Goal: Information Seeking & Learning: Find specific fact

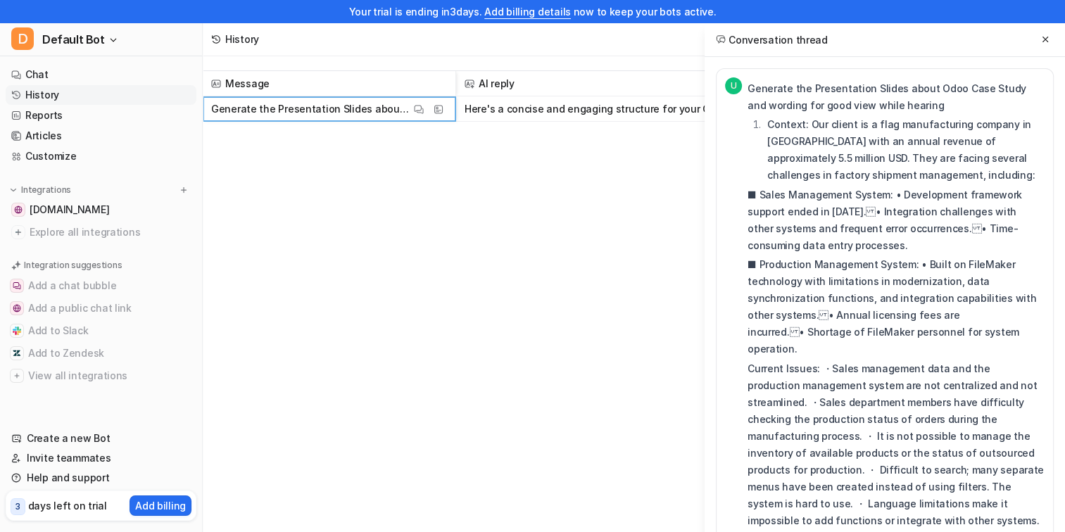
scroll to position [2649, 0]
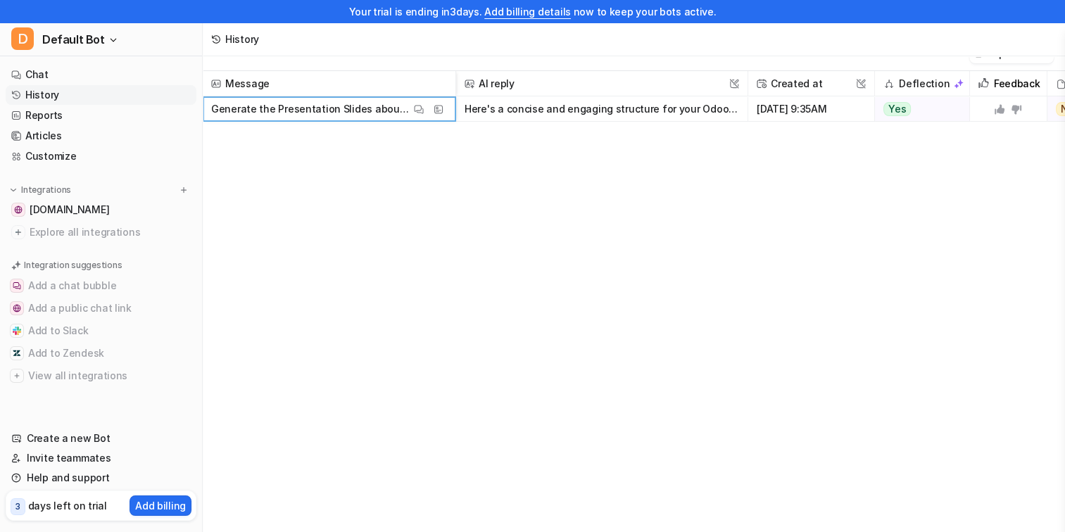
click at [582, 106] on button "Here's a concise and engaging structure for your Odoo Case Study presentation, …" at bounding box center [601, 108] width 274 height 25
click at [323, 115] on p "Generate the Presentation Slides about Odoo Case Study and wording for good vie…" at bounding box center [310, 108] width 199 height 25
drag, startPoint x: 391, startPoint y: 191, endPoint x: 384, endPoint y: 195, distance: 8.5
click at [391, 191] on div "Message AI reply This field cannot be modified Created at This field cannot be …" at bounding box center [634, 302] width 862 height 462
click at [68, 208] on span "[DOMAIN_NAME]" at bounding box center [70, 210] width 80 height 14
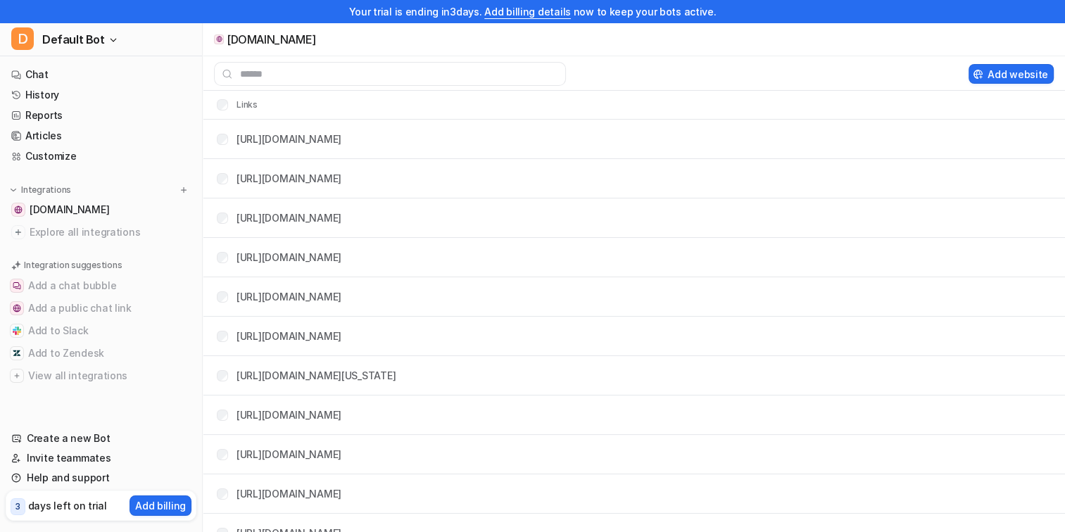
click at [588, 108] on tr "Links" at bounding box center [634, 105] width 862 height 28
click at [30, 75] on link "Chat" at bounding box center [101, 75] width 191 height 20
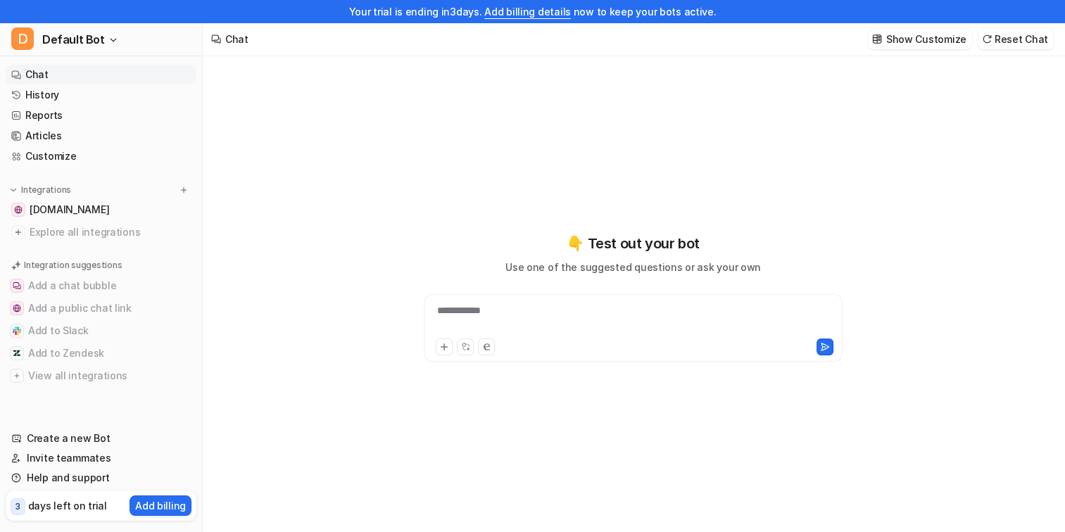
click at [504, 315] on div "**********" at bounding box center [633, 319] width 412 height 32
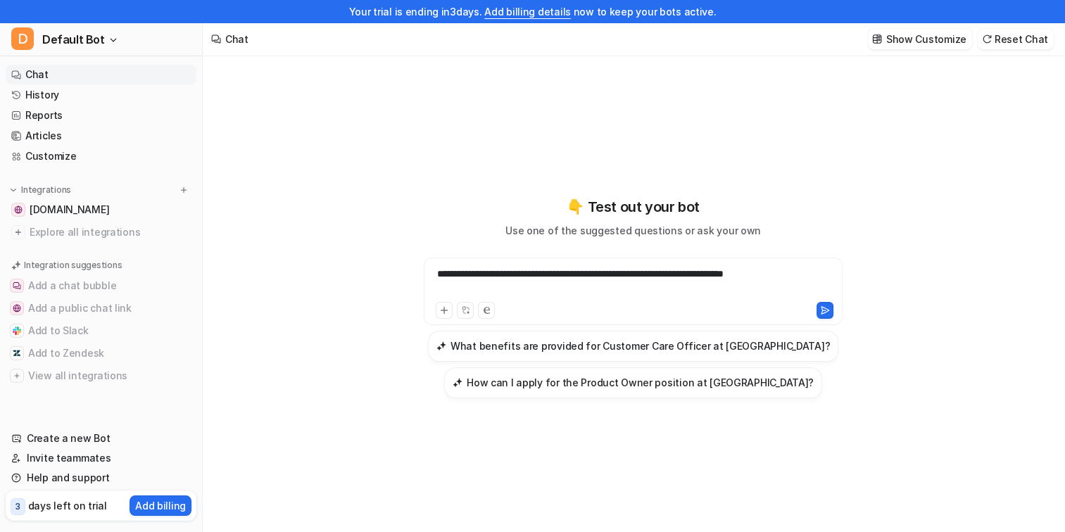
click at [435, 274] on div "**********" at bounding box center [633, 283] width 412 height 32
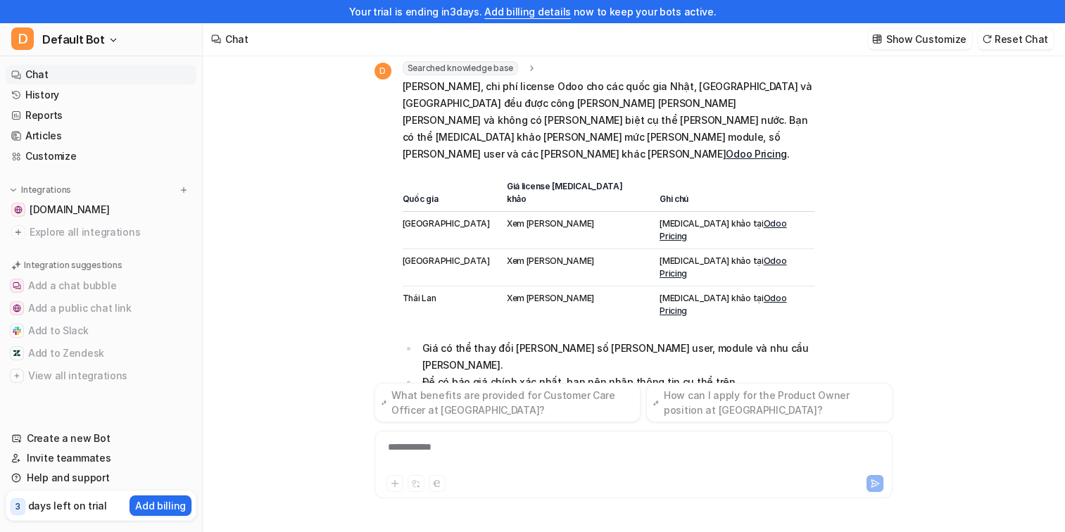
scroll to position [66, 0]
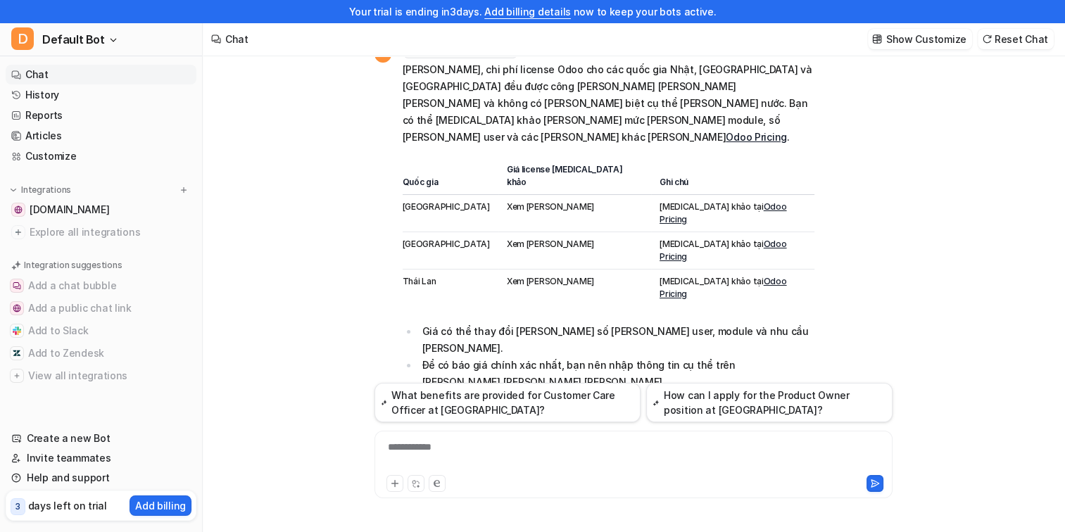
click at [723, 201] on link "Odoo Pricing" at bounding box center [722, 212] width 127 height 23
click at [460, 449] on div "**********" at bounding box center [633, 456] width 511 height 32
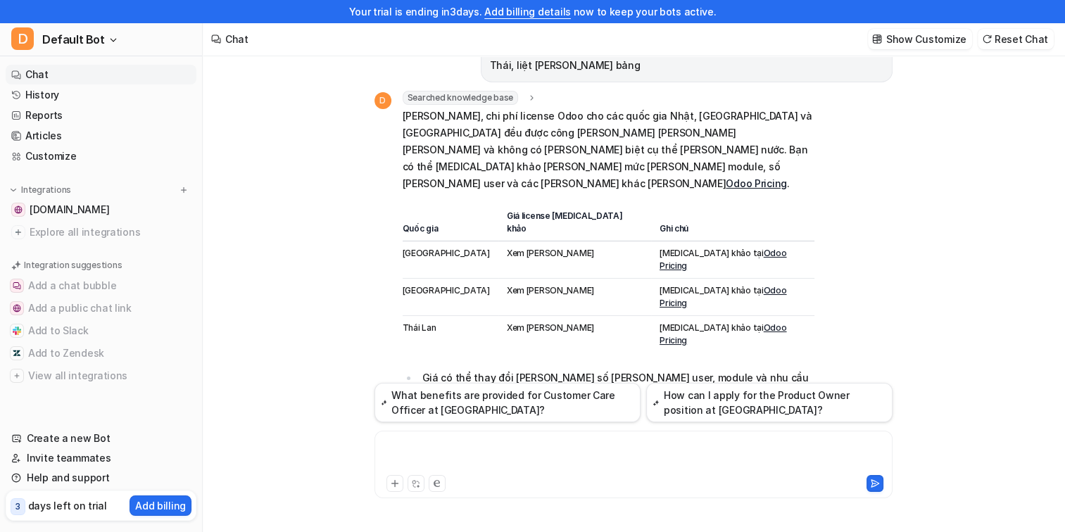
scroll to position [0, 0]
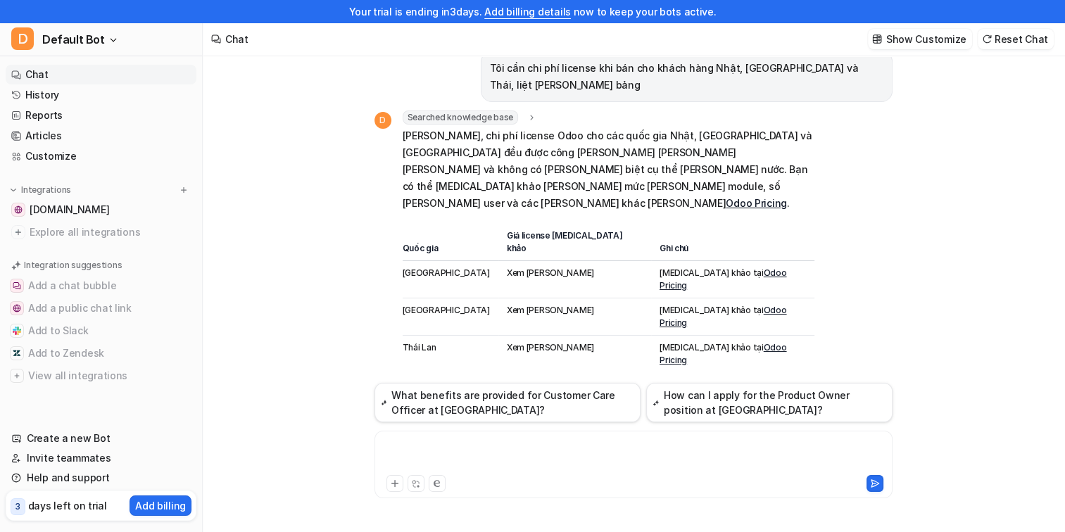
click at [728, 305] on link "Odoo Pricing" at bounding box center [722, 316] width 127 height 23
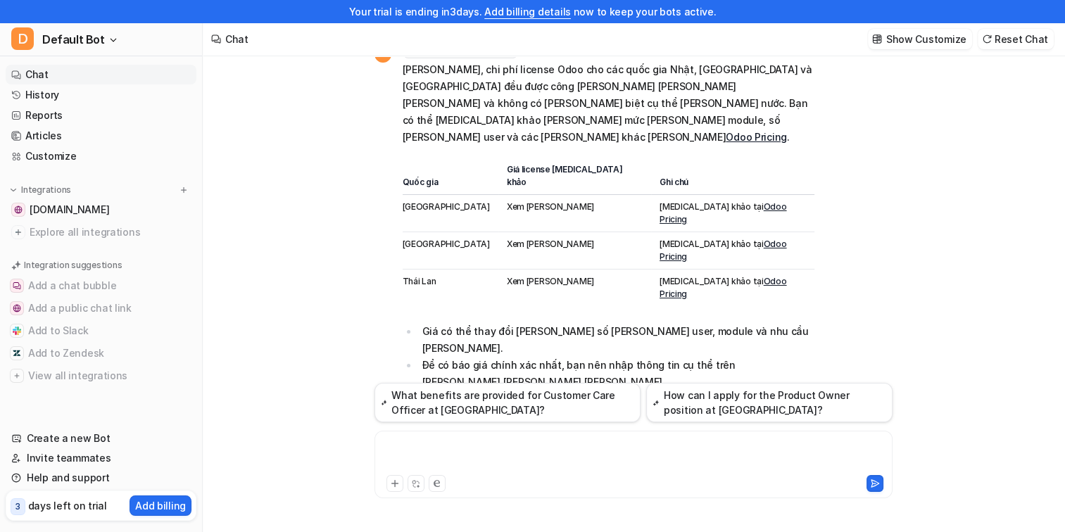
click at [472, 453] on div at bounding box center [633, 456] width 511 height 32
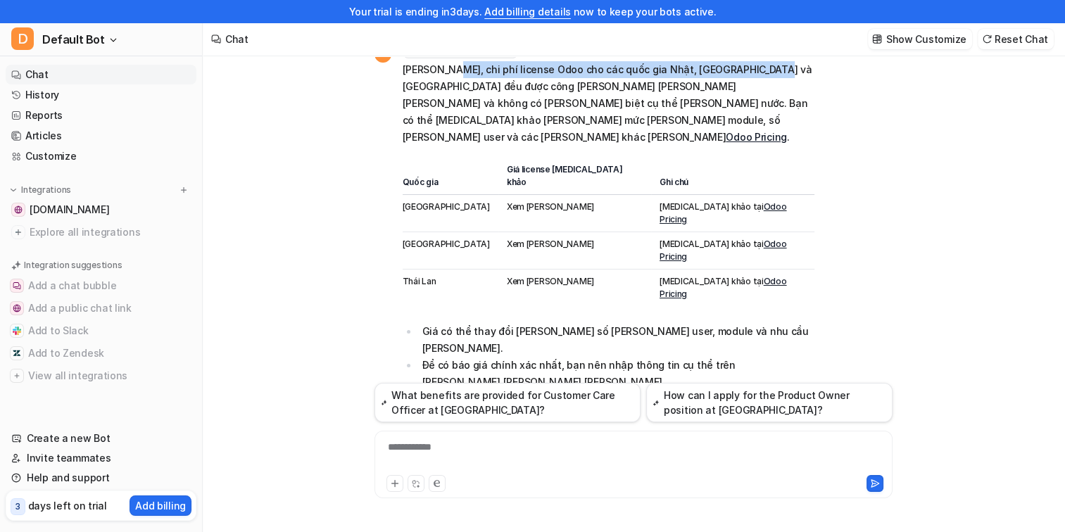
drag, startPoint x: 440, startPoint y: 69, endPoint x: 740, endPoint y: 61, distance: 299.2
click at [740, 61] on p "[PERSON_NAME], chi phí license Odoo cho các quốc gia Nhật, [GEOGRAPHIC_DATA] và…" at bounding box center [609, 103] width 412 height 84
copy p "chi phí license Odoo cho các quốc gia Nhật, [GEOGRAPHIC_DATA] và [GEOGRAPHIC_DA…"
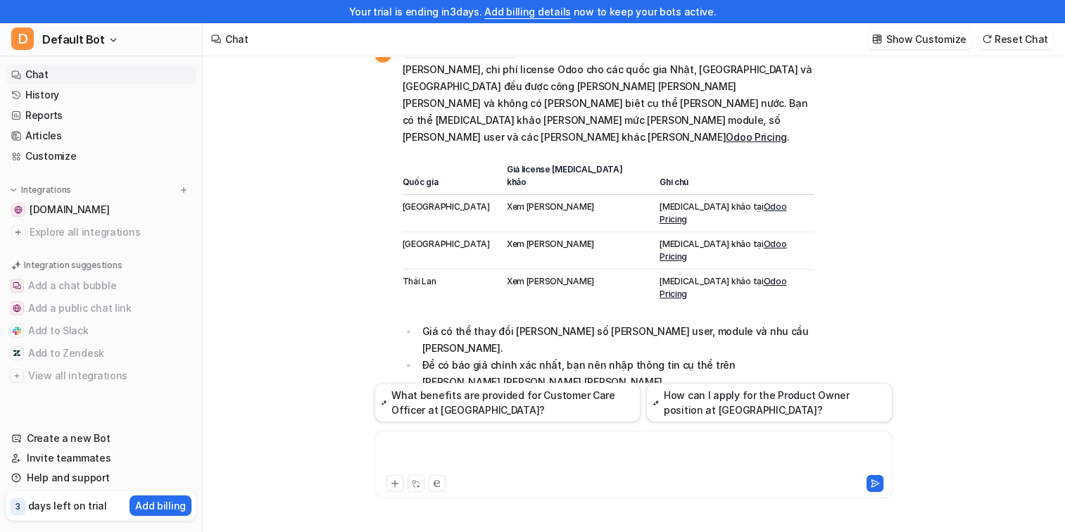
click at [454, 446] on div at bounding box center [633, 456] width 511 height 32
paste div
drag, startPoint x: 502, startPoint y: 447, endPoint x: 520, endPoint y: 450, distance: 17.8
click at [520, 450] on div "**********" at bounding box center [633, 456] width 511 height 32
click at [560, 450] on div "**********" at bounding box center [633, 456] width 511 height 32
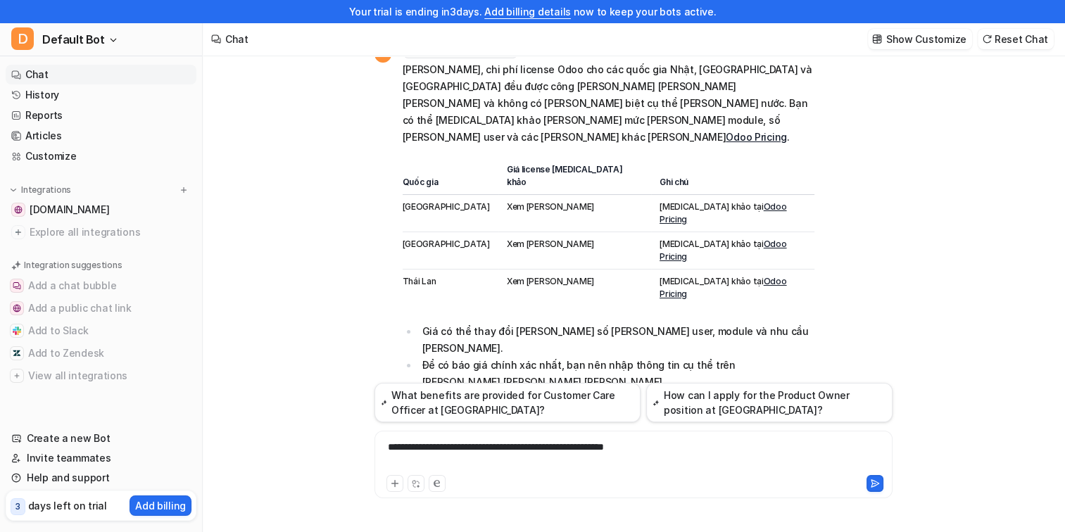
click at [544, 449] on div "**********" at bounding box center [633, 456] width 511 height 32
drag, startPoint x: 563, startPoint y: 446, endPoint x: 780, endPoint y: 443, distance: 216.7
click at [780, 443] on div "**********" at bounding box center [633, 456] width 511 height 32
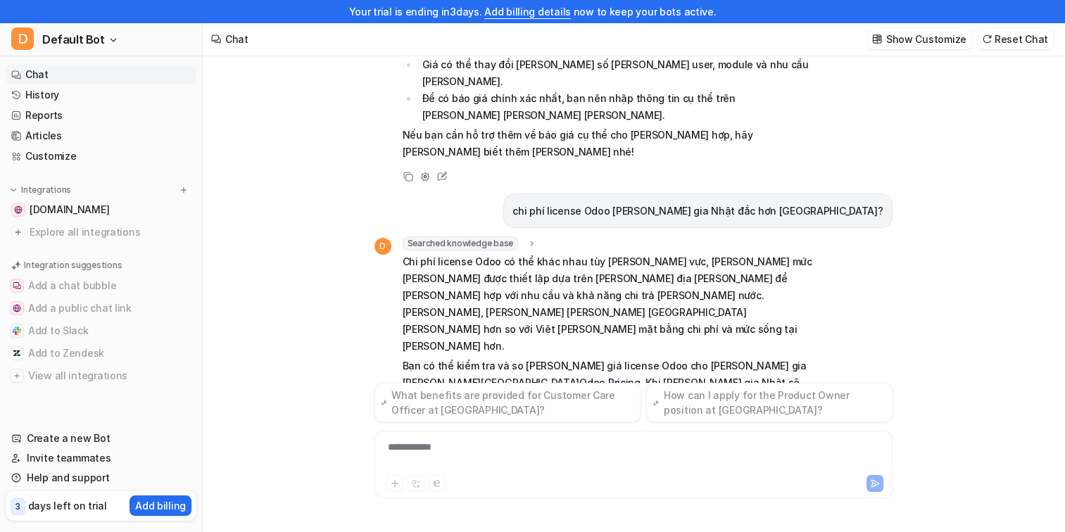
scroll to position [372, 0]
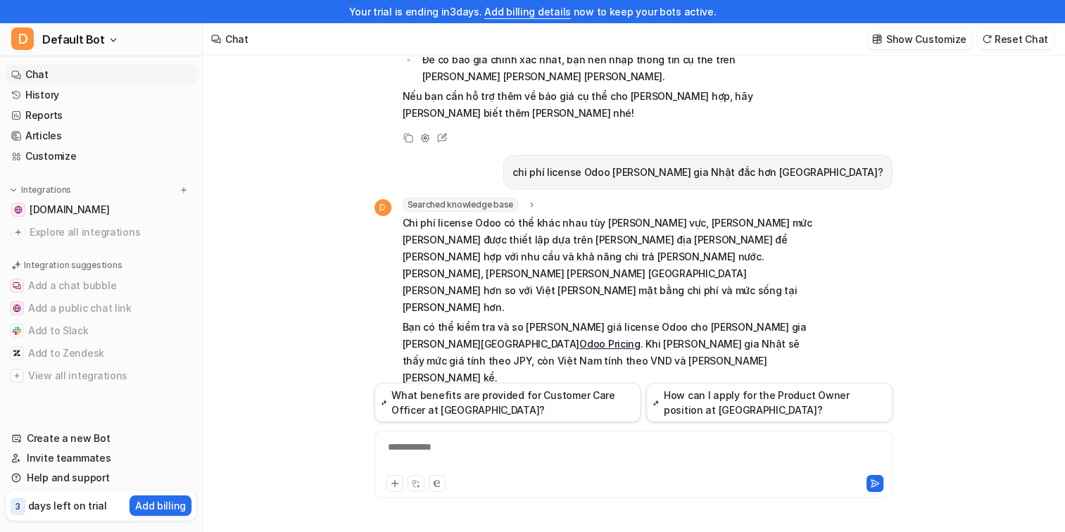
click at [507, 451] on div "**********" at bounding box center [633, 456] width 511 height 32
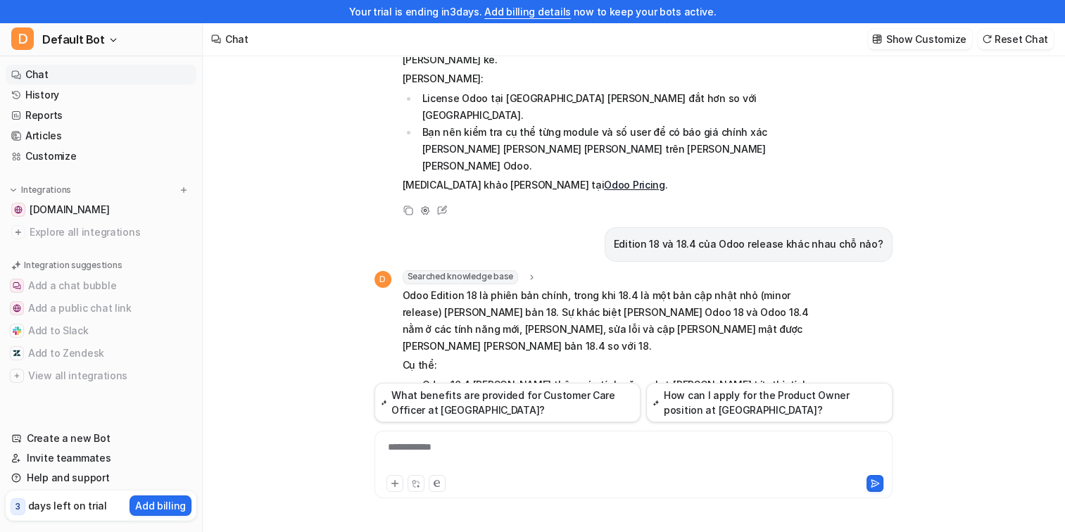
scroll to position [692, 0]
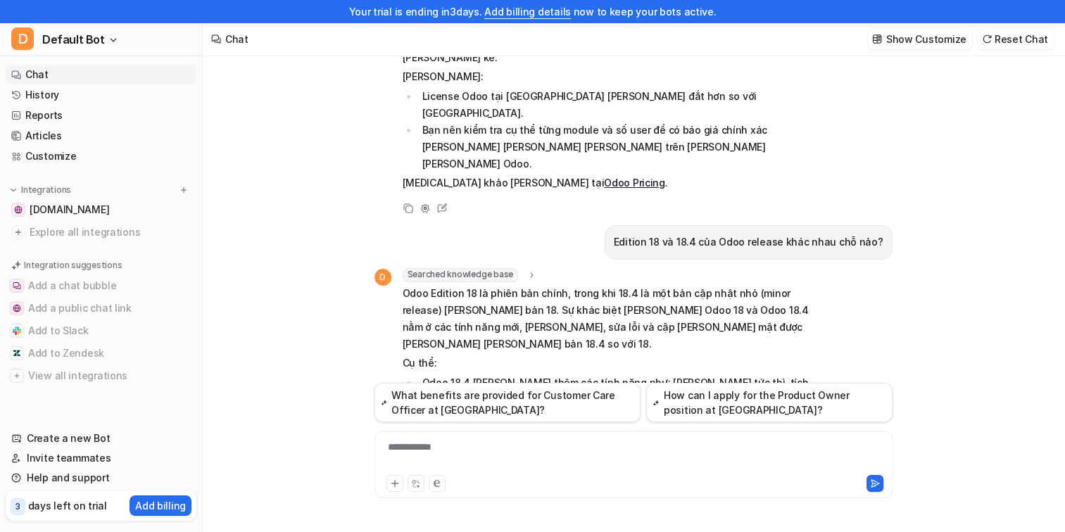
click at [904, 253] on div "Tôi cần chi phí license khi bán cho khách hàng Nhật, [GEOGRAPHIC_DATA] và Thái,…" at bounding box center [633, 283] width 861 height 498
click at [281, 189] on div "Tôi cần chi phí license khi bán cho khách hàng Nhật, [GEOGRAPHIC_DATA] và Thái,…" at bounding box center [633, 283] width 861 height 498
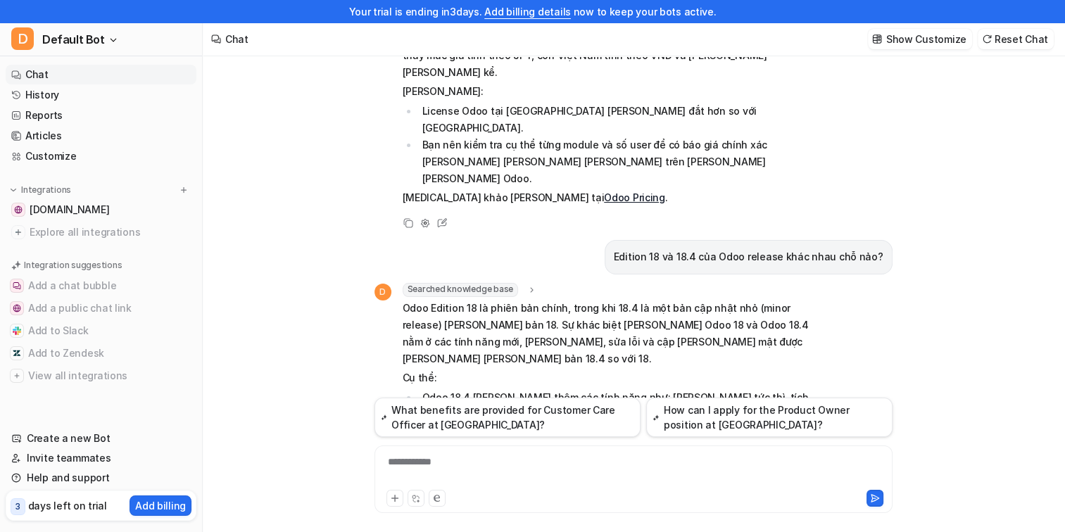
scroll to position [0, 0]
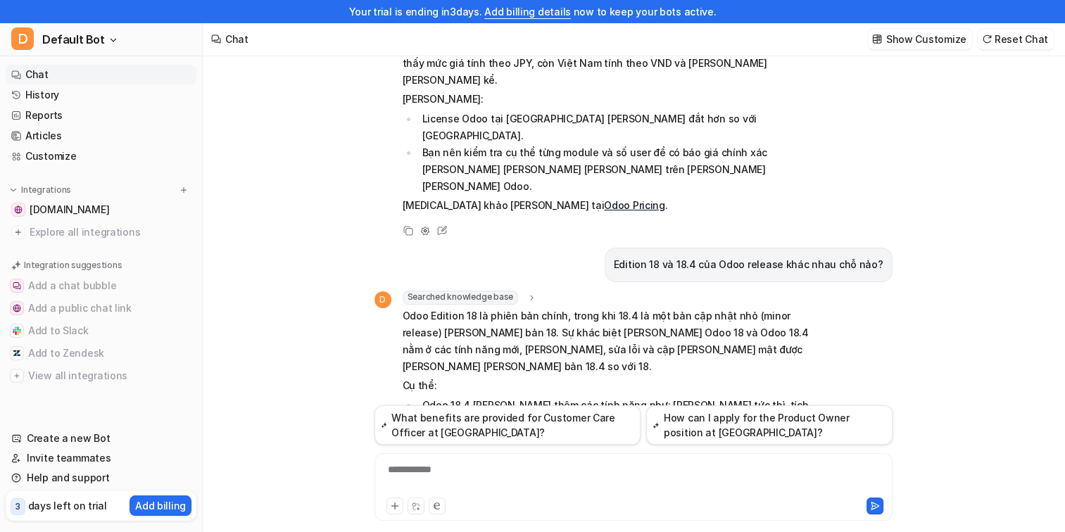
click at [974, 155] on div "Tôi cần chi phí license khi bán cho khách hàng Nhật, [GEOGRAPHIC_DATA] và Thái,…" at bounding box center [633, 305] width 861 height 498
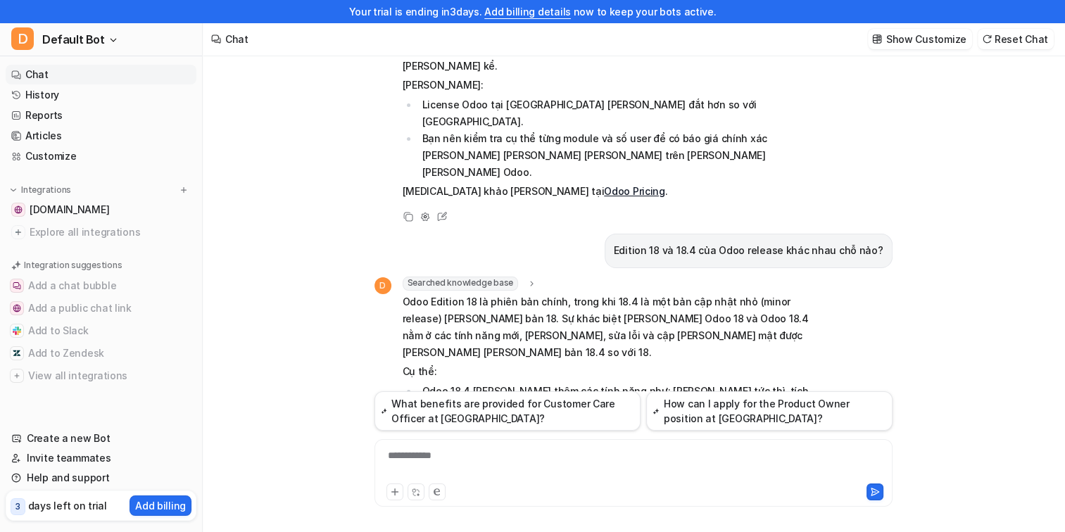
scroll to position [23, 0]
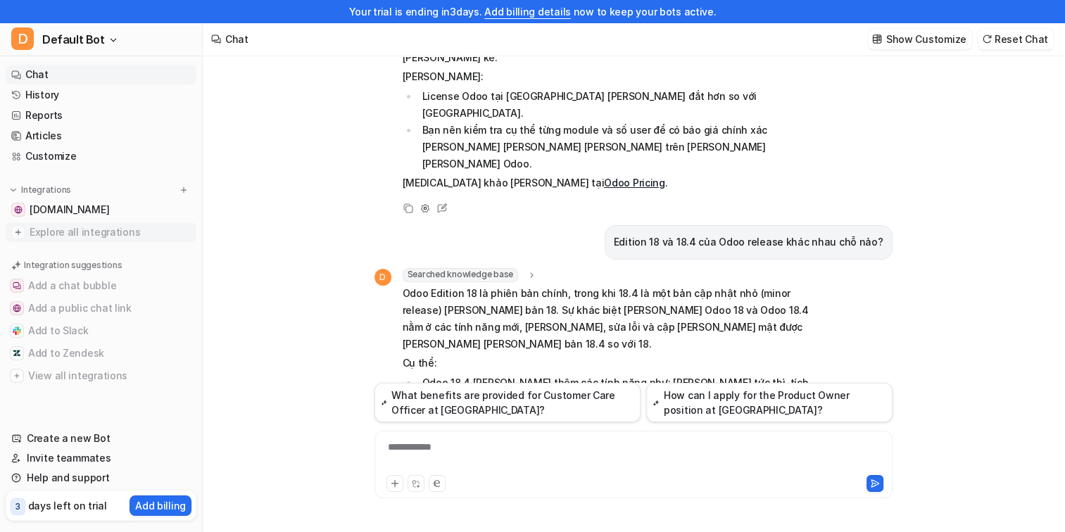
click at [113, 229] on span "Explore all integrations" at bounding box center [110, 232] width 161 height 23
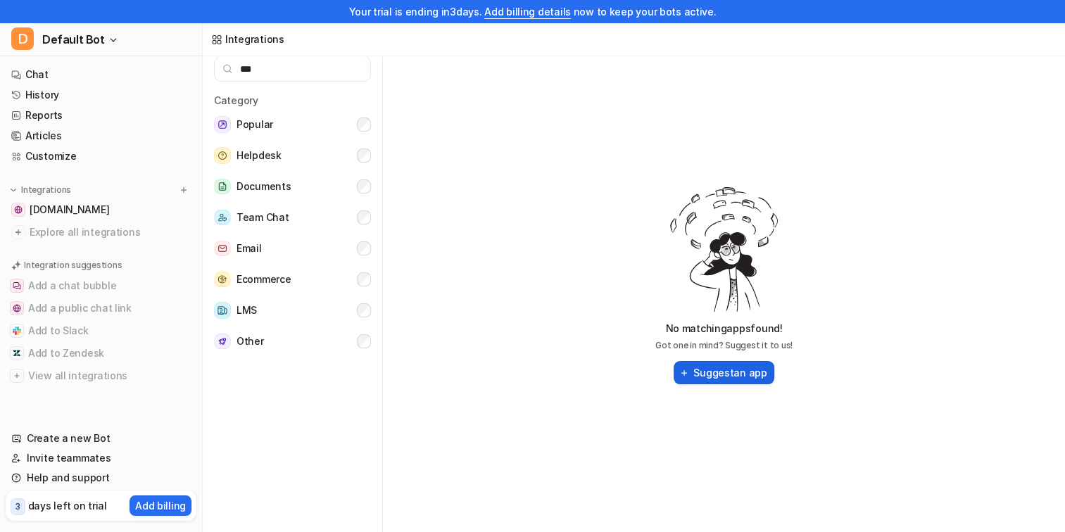
click at [744, 372] on button "Suggest an app" at bounding box center [723, 372] width 100 height 23
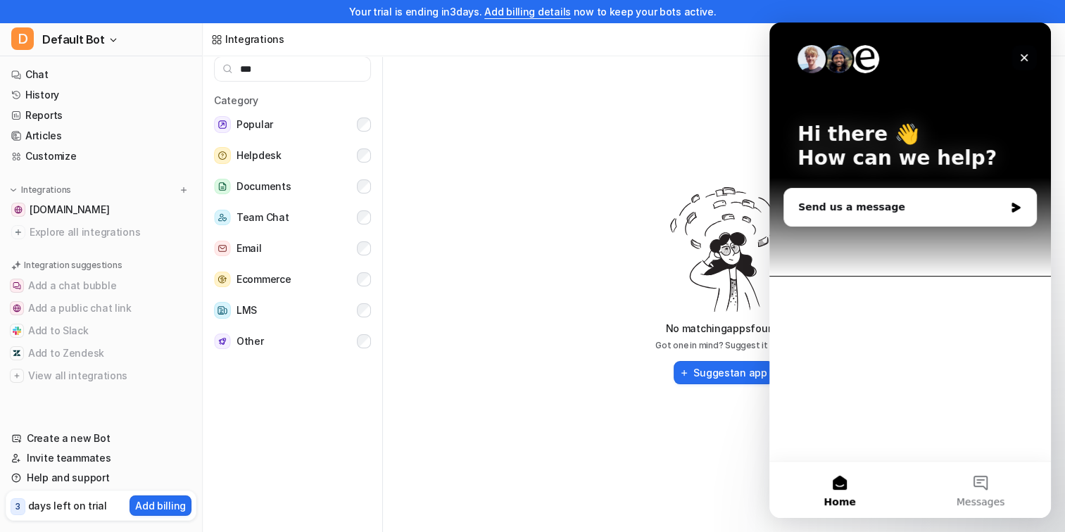
click at [1020, 58] on icon "Close" at bounding box center [1023, 57] width 11 height 11
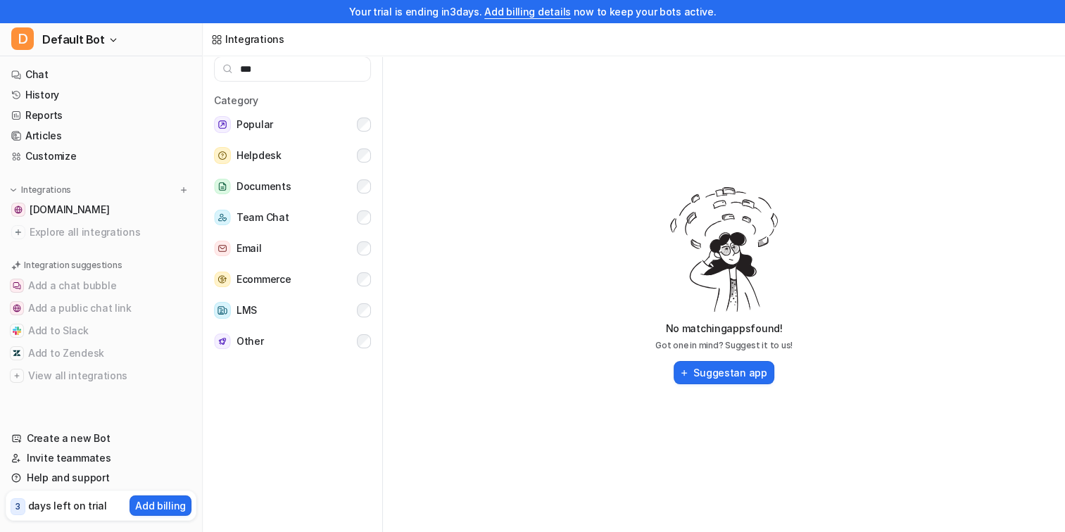
click at [624, 196] on div "No matching apps found! Got one in mind? Suggest it to us! Suggest an app" at bounding box center [724, 286] width 648 height 504
click at [250, 345] on span "Other" at bounding box center [249, 341] width 27 height 17
click at [558, 319] on div "No matching apps found! Got one in mind? Suggest it to us! Suggest an app" at bounding box center [724, 286] width 648 height 504
click at [477, 281] on div "No matching apps found! Got one in mind? Suggest it to us! Suggest an app" at bounding box center [724, 286] width 648 height 504
click at [214, 39] on icon at bounding box center [216, 39] width 11 height 11
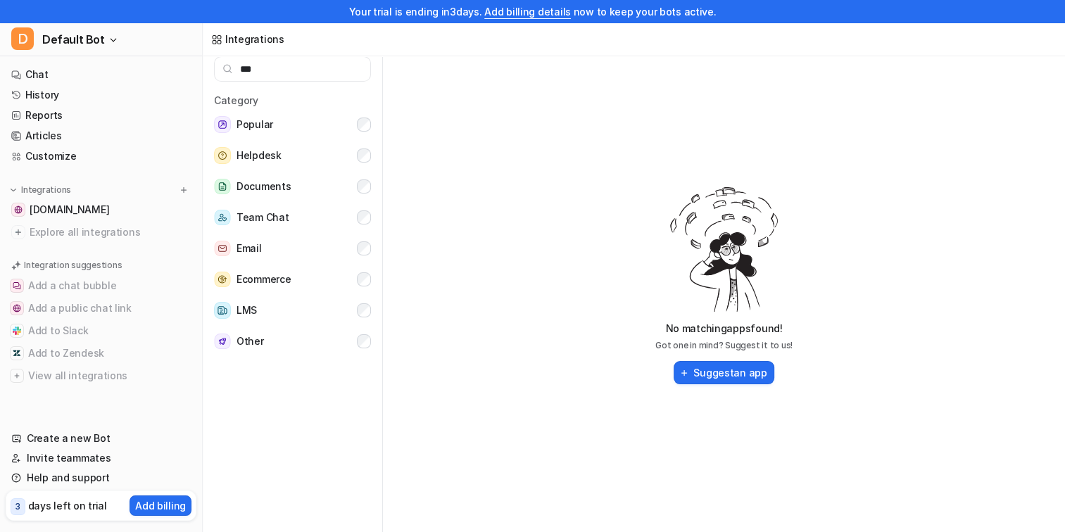
click at [220, 39] on icon at bounding box center [216, 39] width 11 height 11
click at [183, 189] on img at bounding box center [184, 190] width 10 height 10
click at [184, 190] on img at bounding box center [184, 190] width 10 height 10
click at [182, 194] on img at bounding box center [184, 190] width 10 height 10
click at [182, 187] on img at bounding box center [184, 190] width 10 height 10
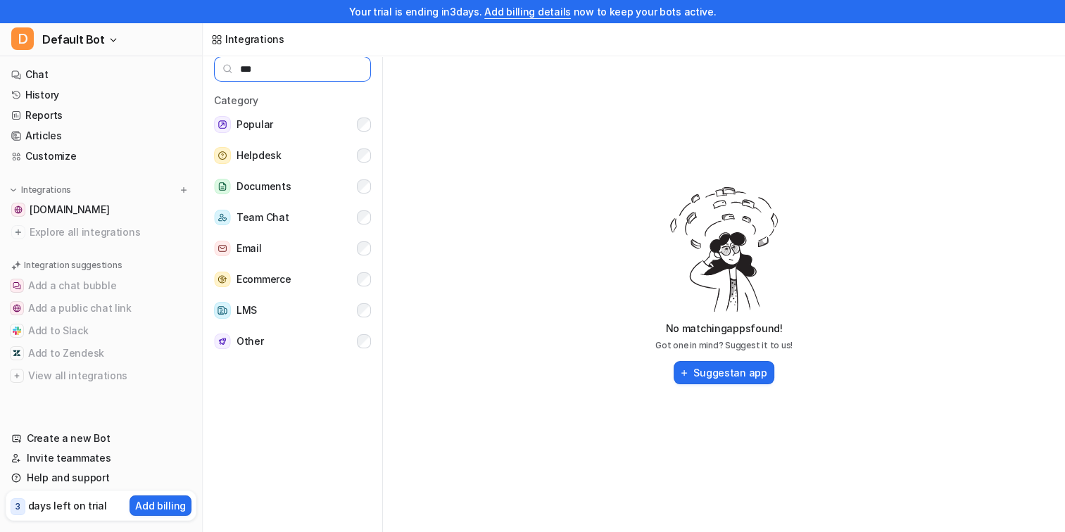
click at [272, 69] on input "***" at bounding box center [292, 68] width 157 height 25
type input "*"
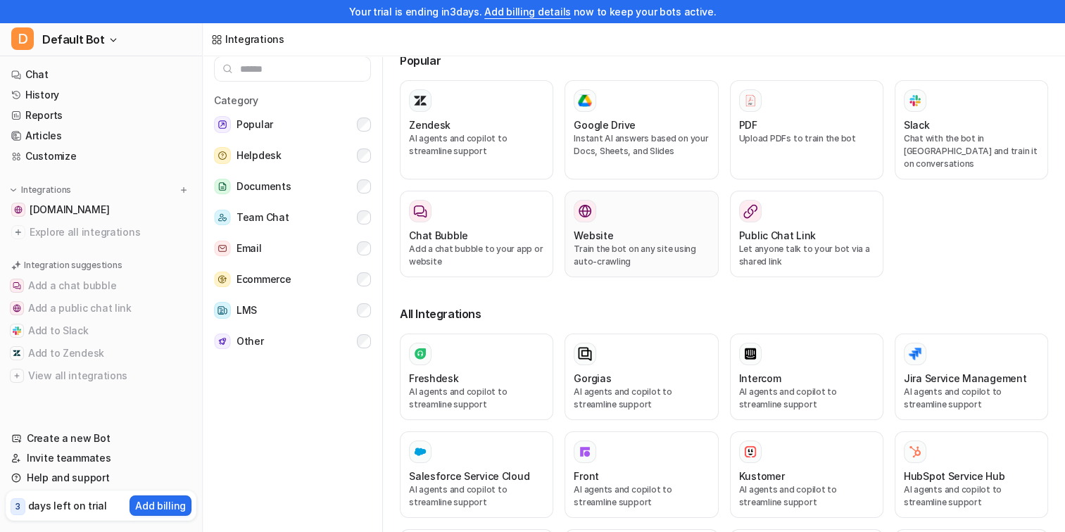
click at [602, 228] on h3 "Website" at bounding box center [592, 235] width 39 height 15
